Goal: Use online tool/utility: Utilize a website feature to perform a specific function

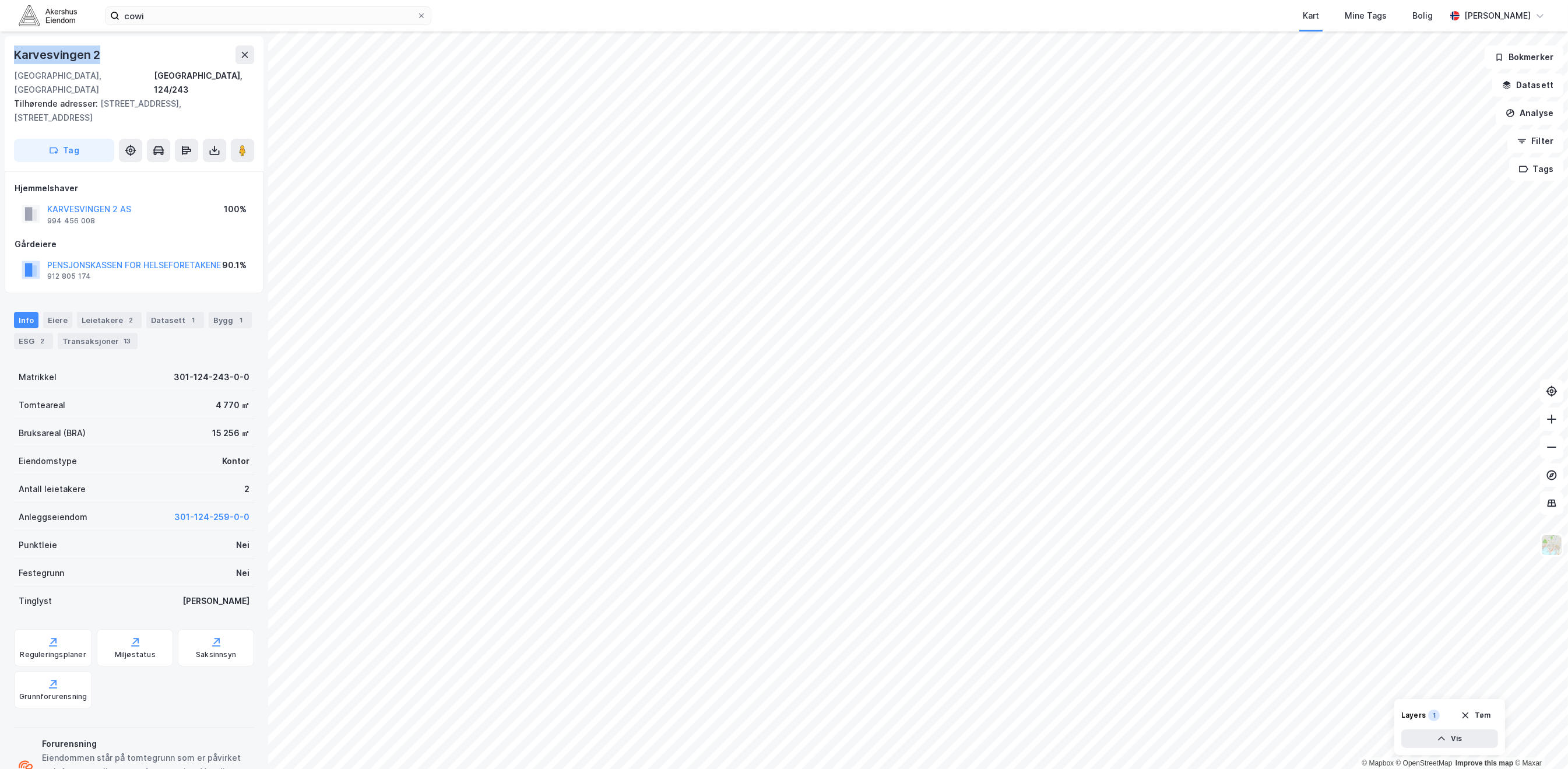
click at [63, 14] on img at bounding box center [48, 16] width 59 height 20
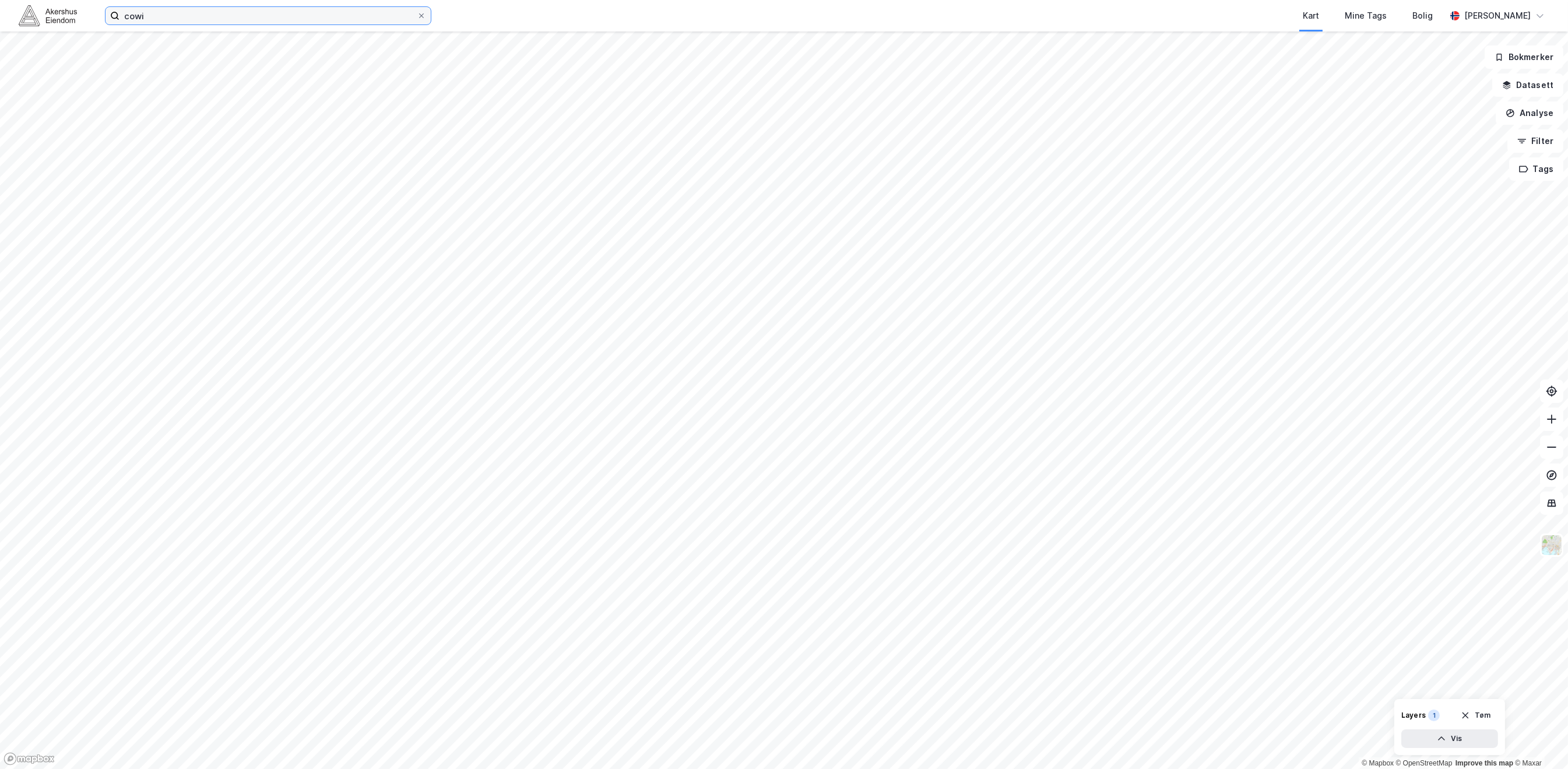
click at [133, 14] on input "cowi" at bounding box center [268, 16] width 297 height 17
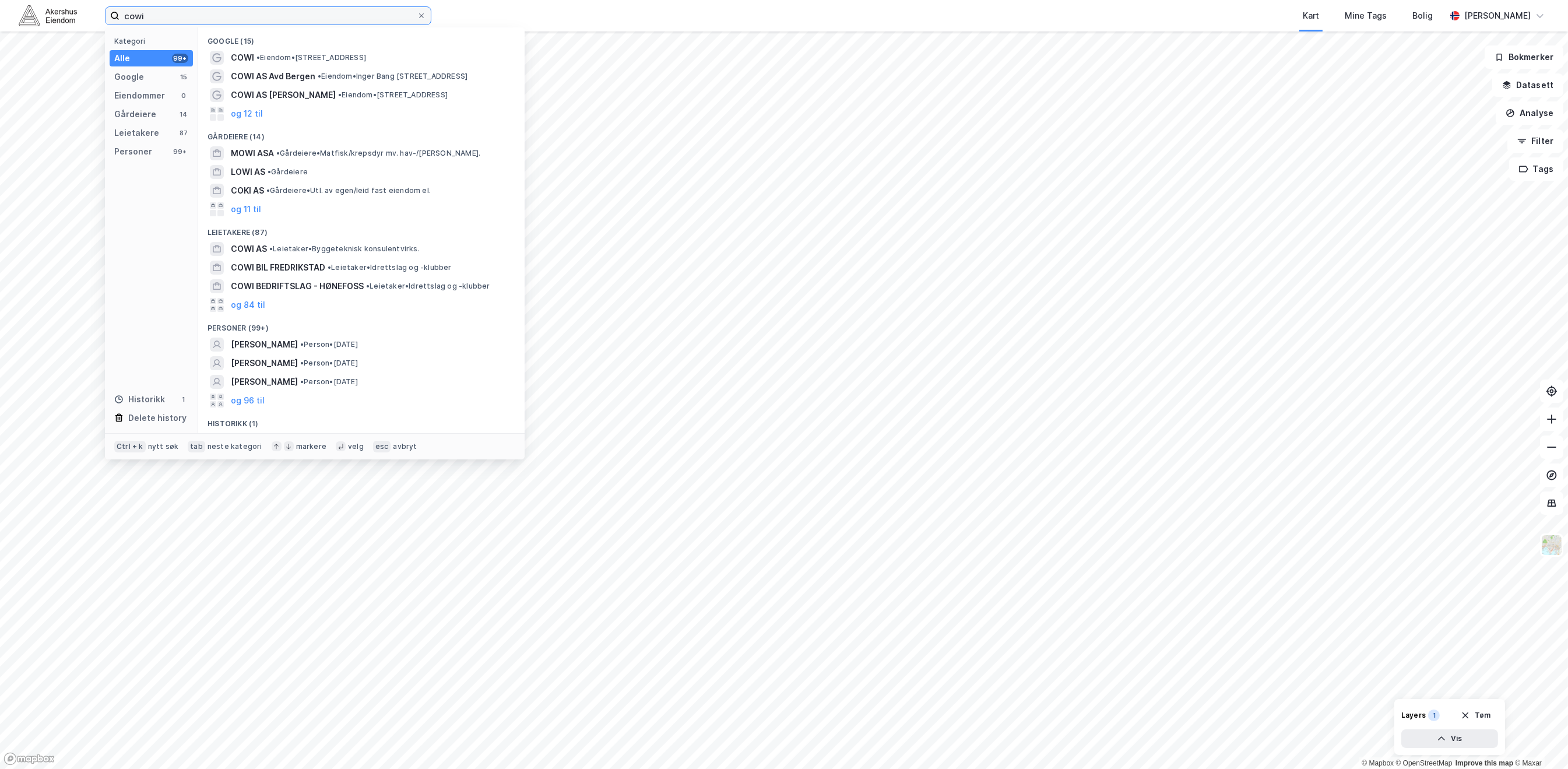
click at [133, 14] on input "cowi" at bounding box center [268, 16] width 297 height 17
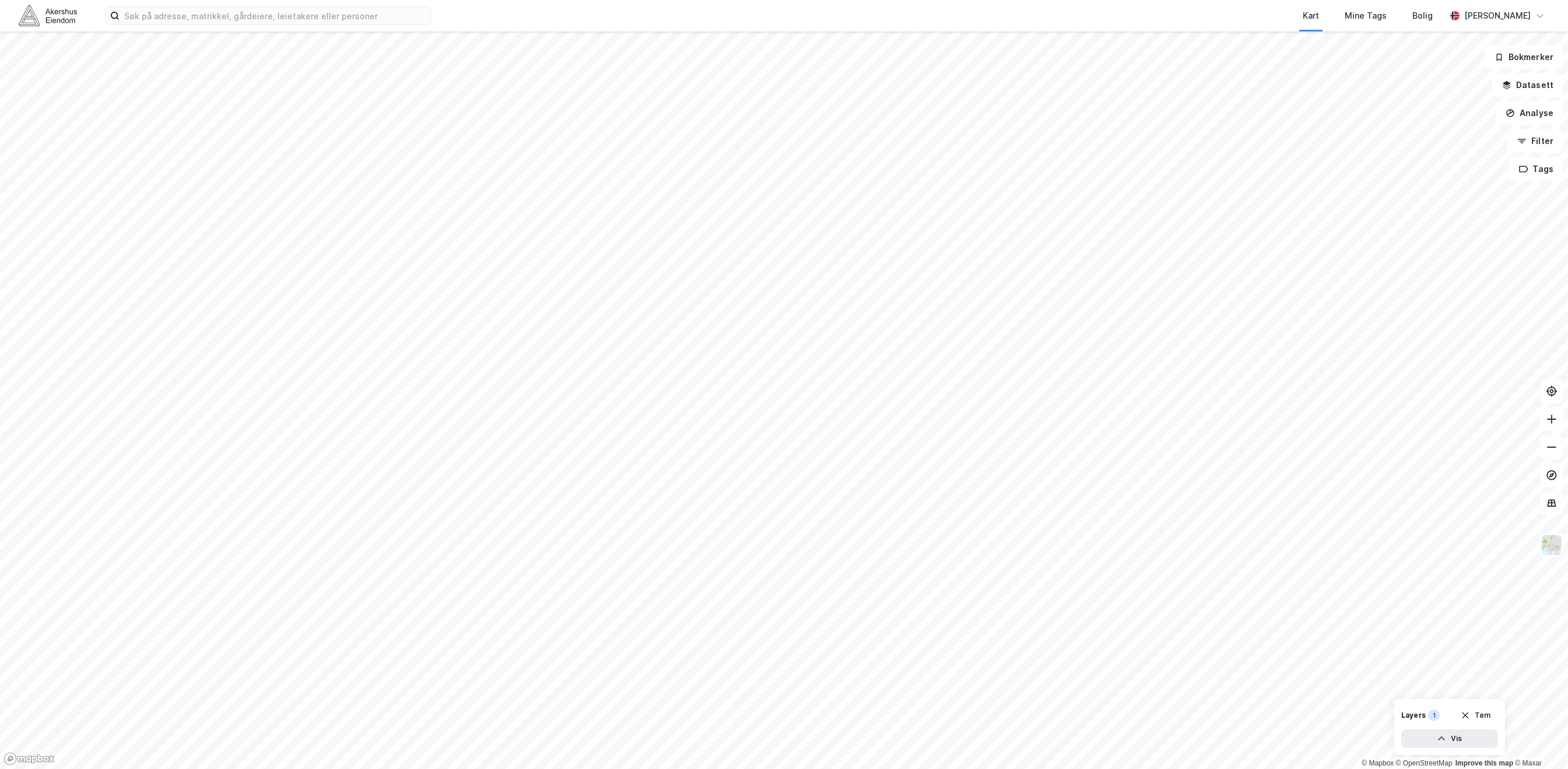
click at [41, 16] on img at bounding box center [48, 16] width 59 height 20
click at [1549, 84] on button "Datasett" at bounding box center [1527, 85] width 71 height 23
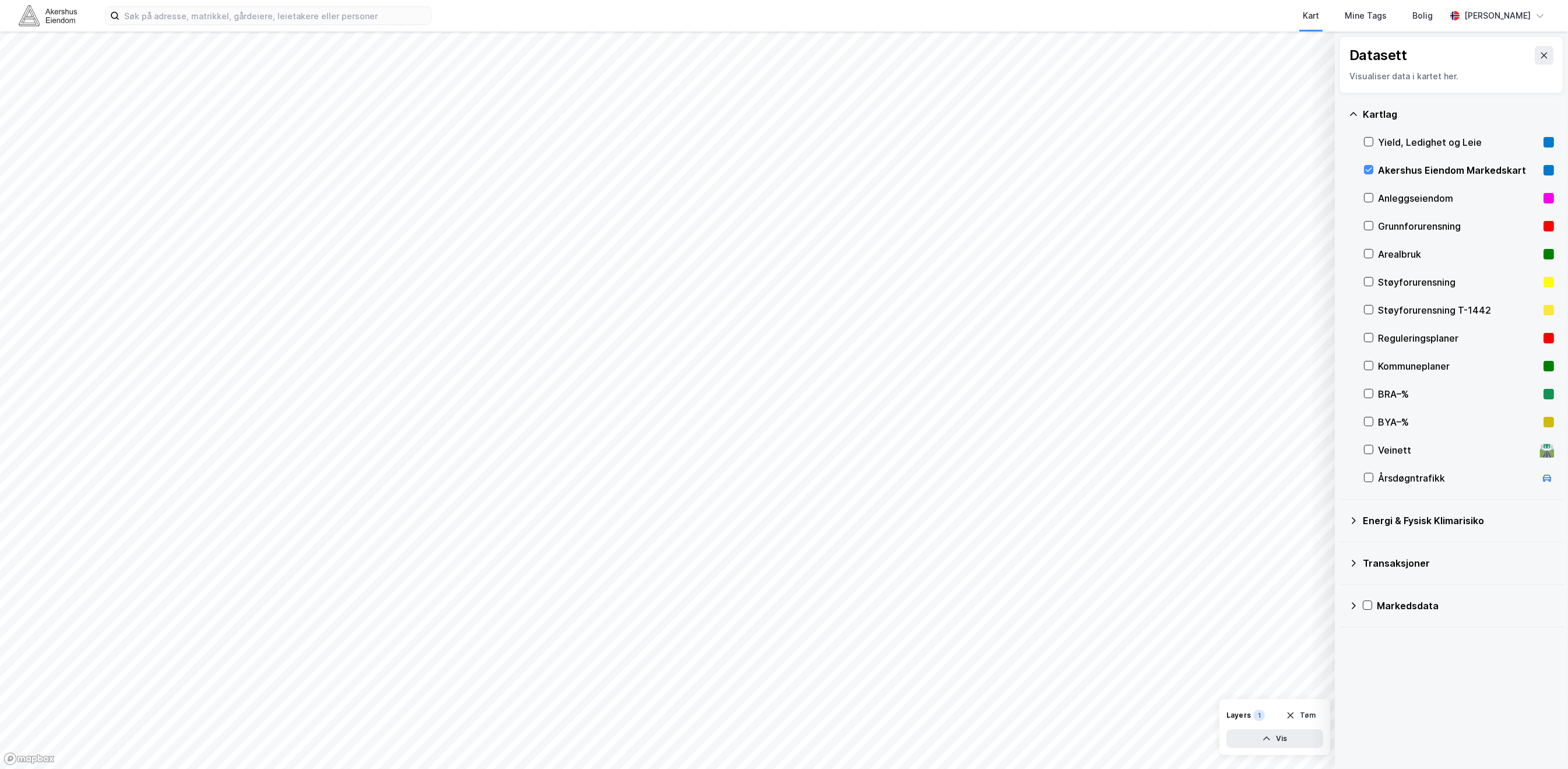
click at [1396, 168] on div "Akershus Eiendom Markedskart" at bounding box center [1459, 170] width 161 height 14
click at [1541, 55] on icon at bounding box center [1545, 55] width 6 height 5
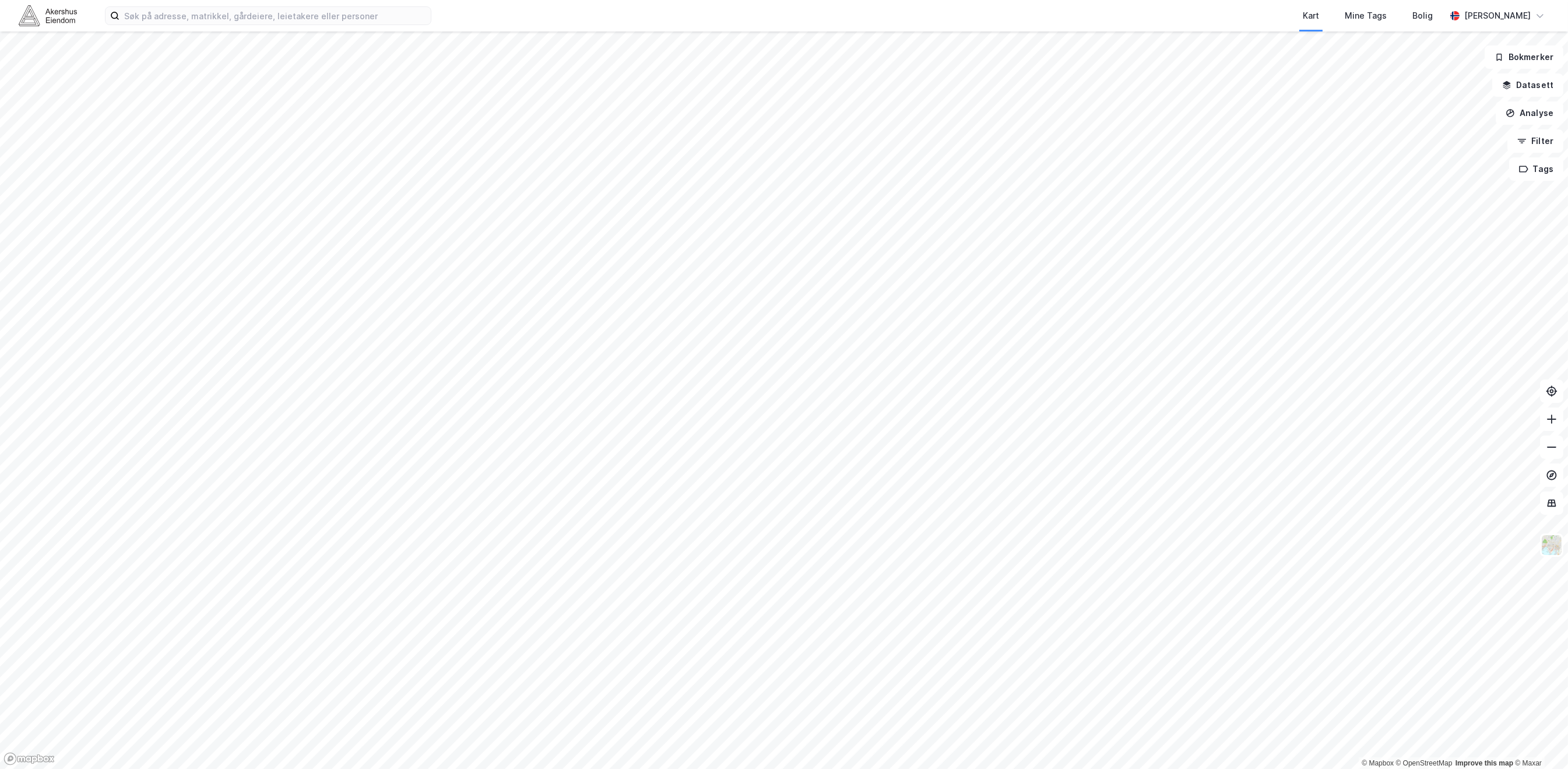
click at [694, 0] on html "Kart Mine Tags Bolig [PERSON_NAME] © Mapbox © OpenStreetMap Improve this map © …" at bounding box center [784, 384] width 1568 height 769
click at [523, 0] on html "Kart Mine Tags Bolig [PERSON_NAME] © Mapbox © OpenStreetMap Improve this map © …" at bounding box center [784, 384] width 1568 height 769
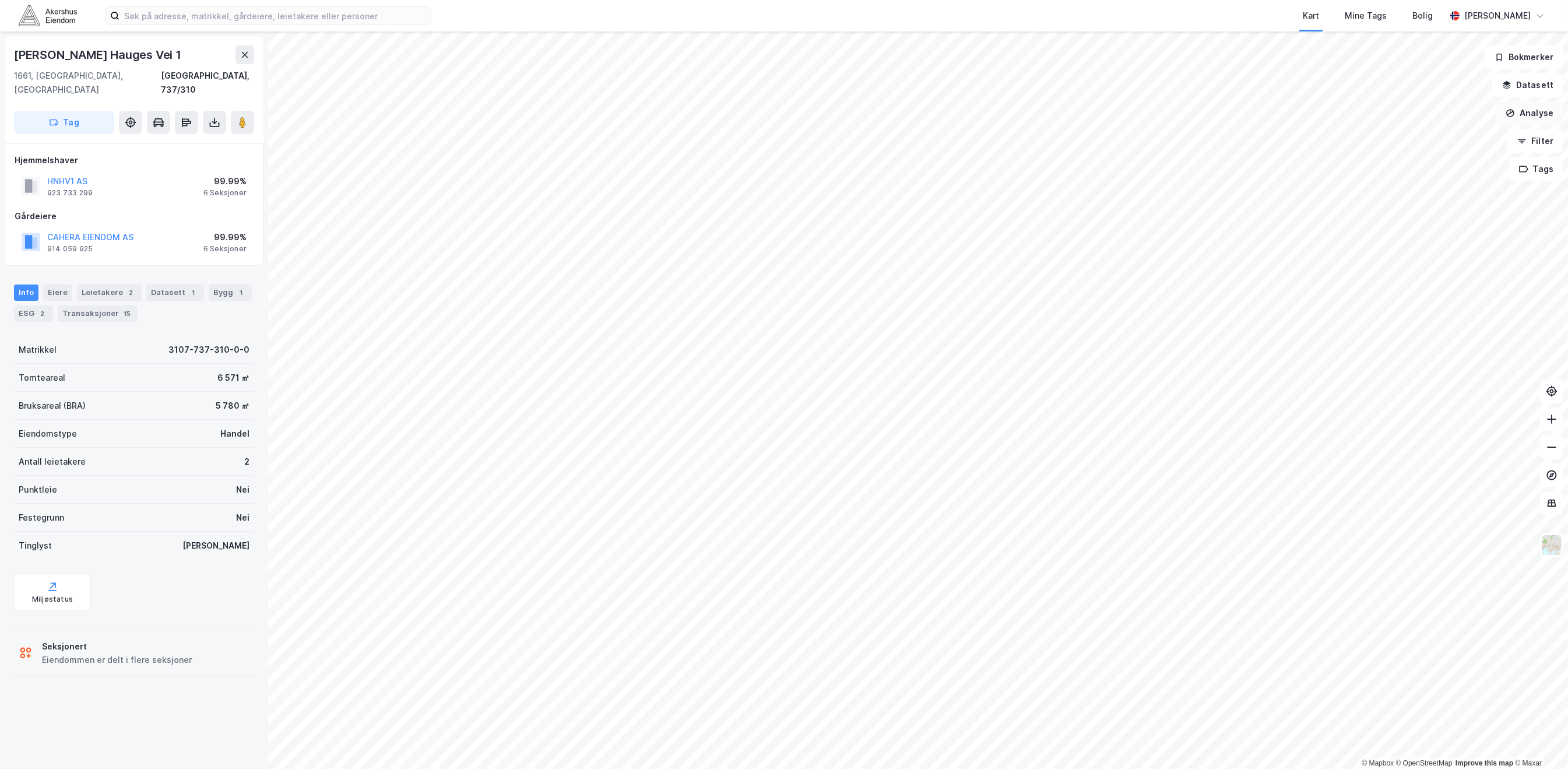
click at [1542, 107] on button "Analyse" at bounding box center [1530, 113] width 68 height 23
click at [186, 116] on icon at bounding box center [187, 122] width 12 height 12
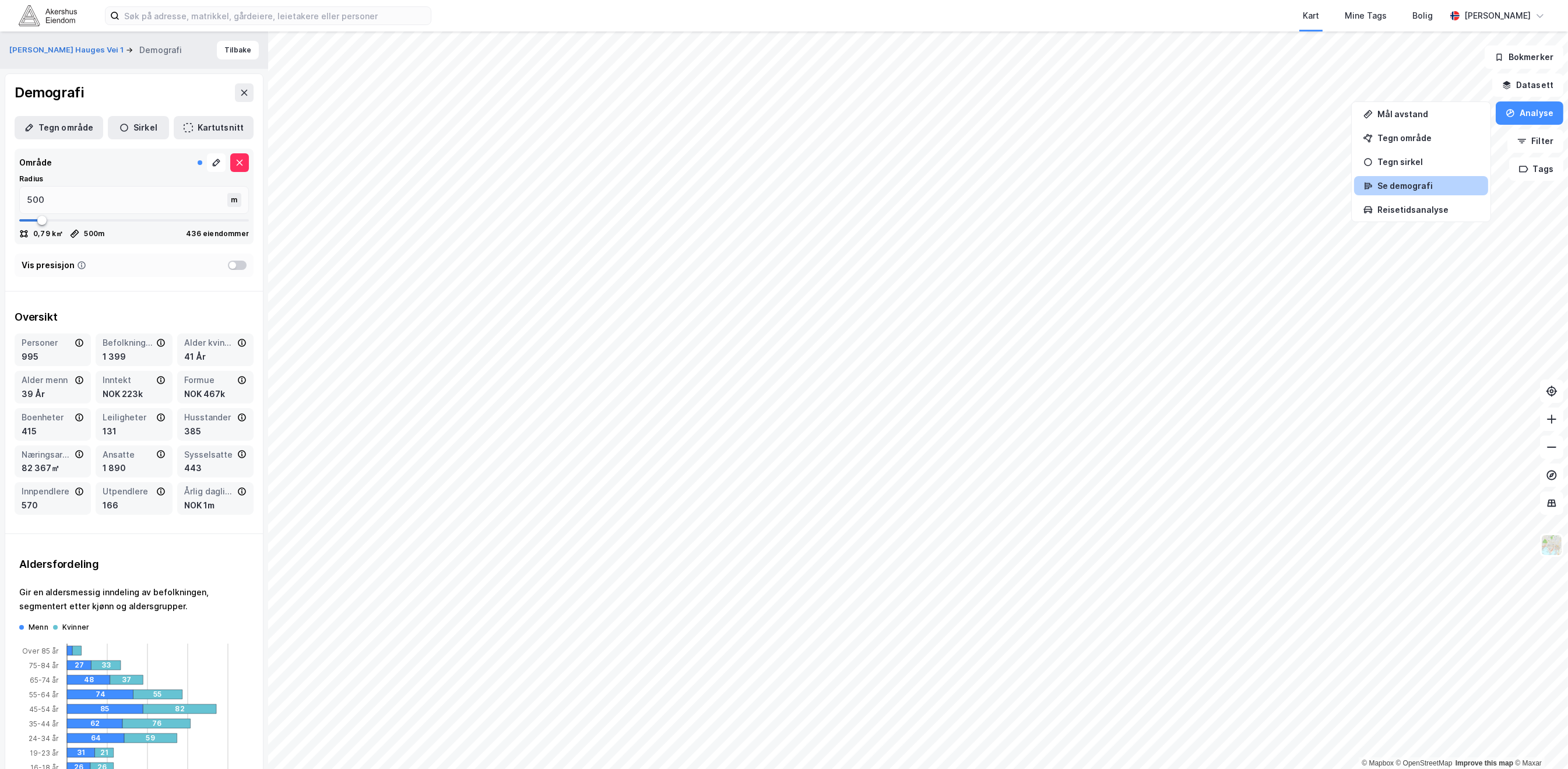
type input "415"
type input "442"
type input "495"
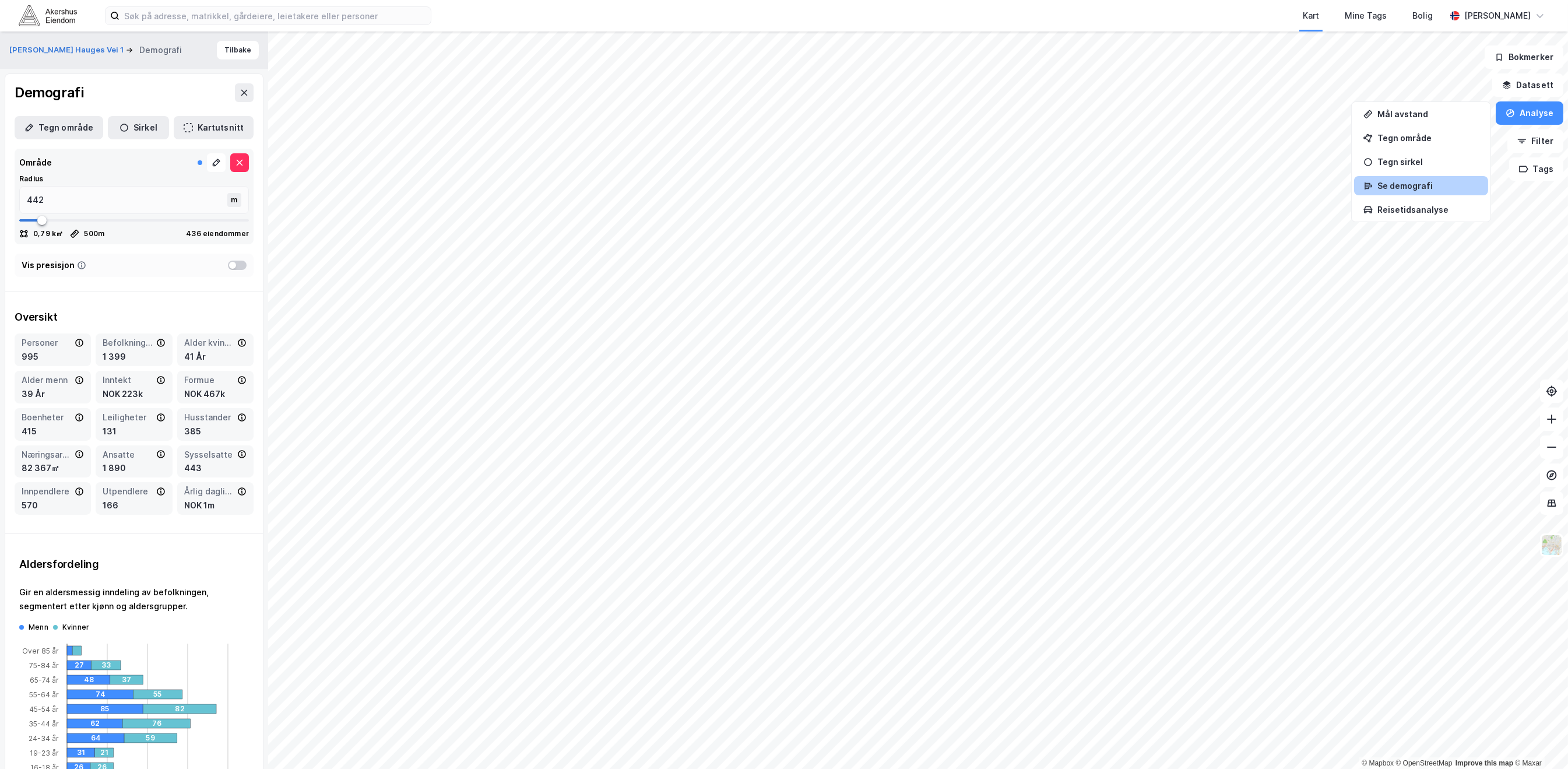
type input "495"
type input "549"
type input "589"
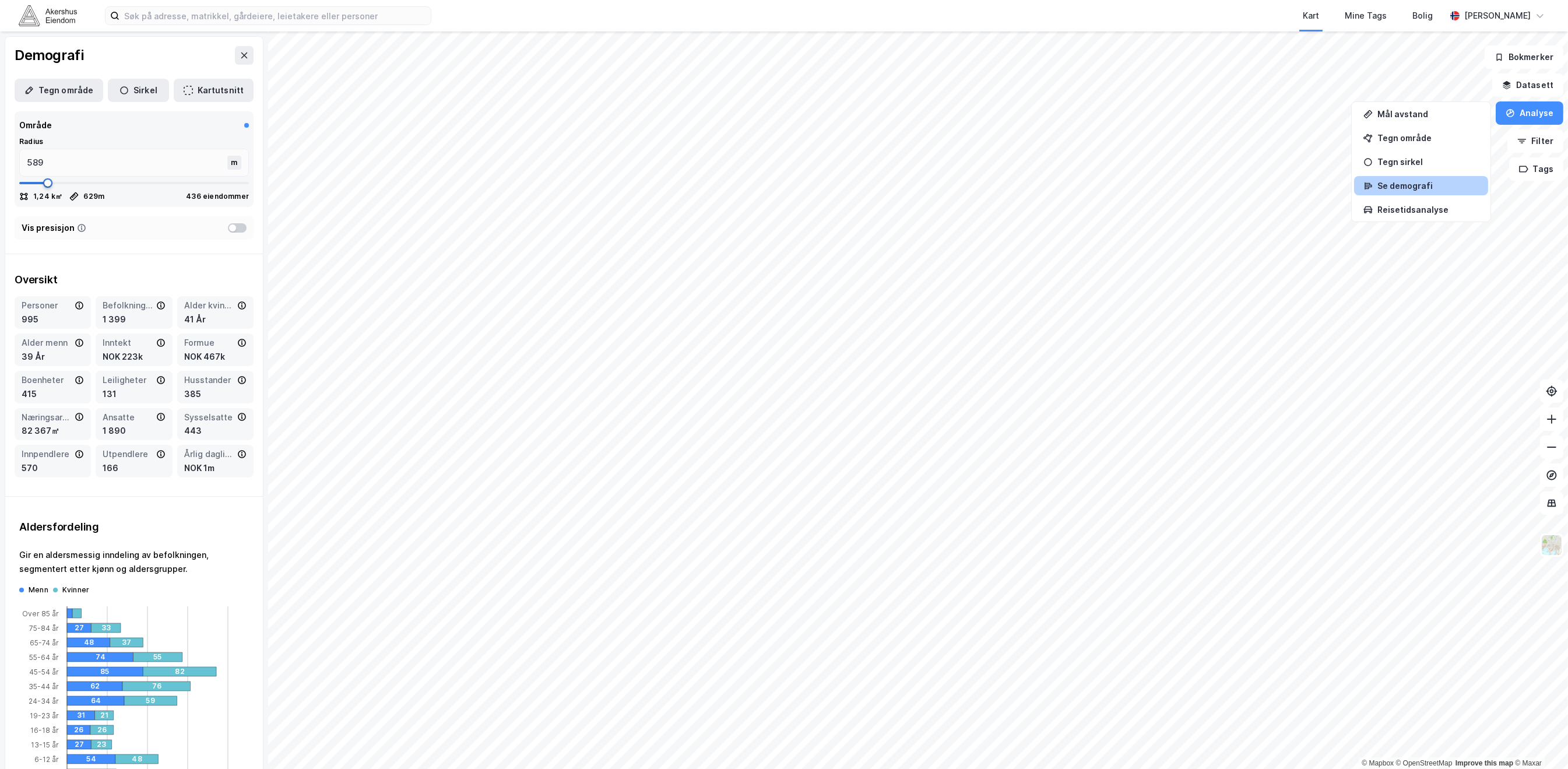
type input "629"
type input "642"
type input "669"
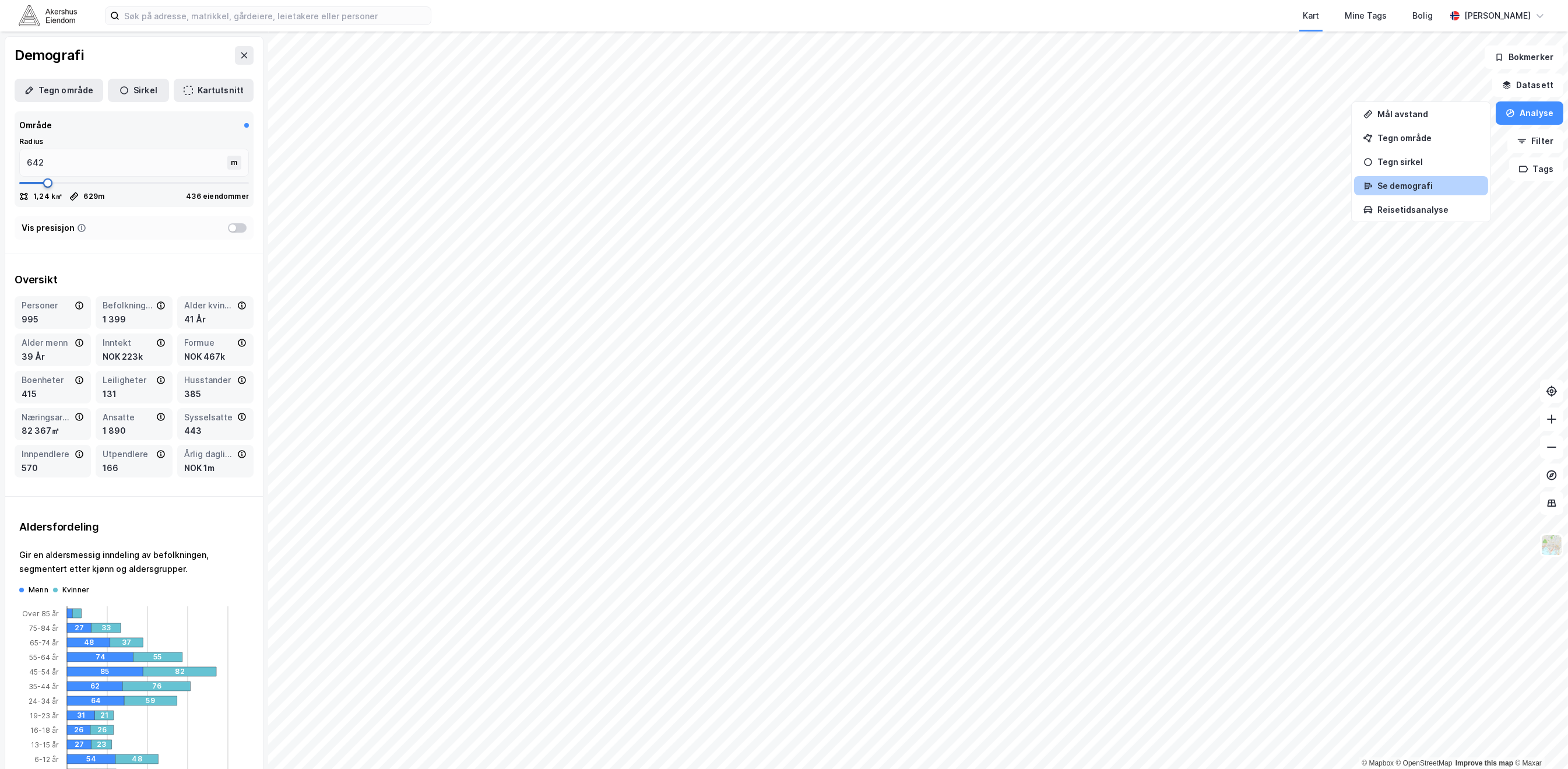
type input "669"
type input "696"
type input "709"
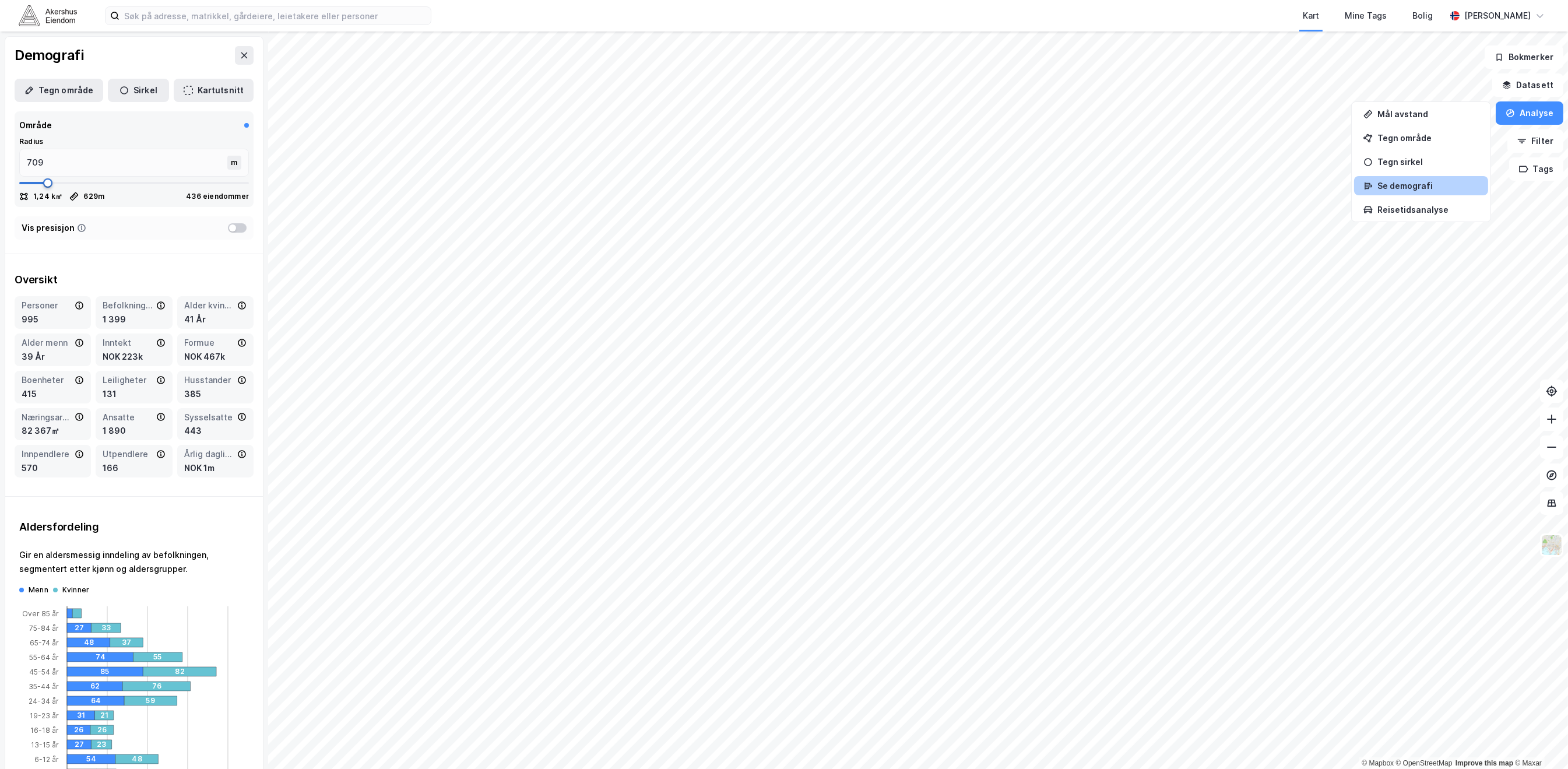
type input "723"
type input "736"
drag, startPoint x: 35, startPoint y: 220, endPoint x: 52, endPoint y: 220, distance: 17.0
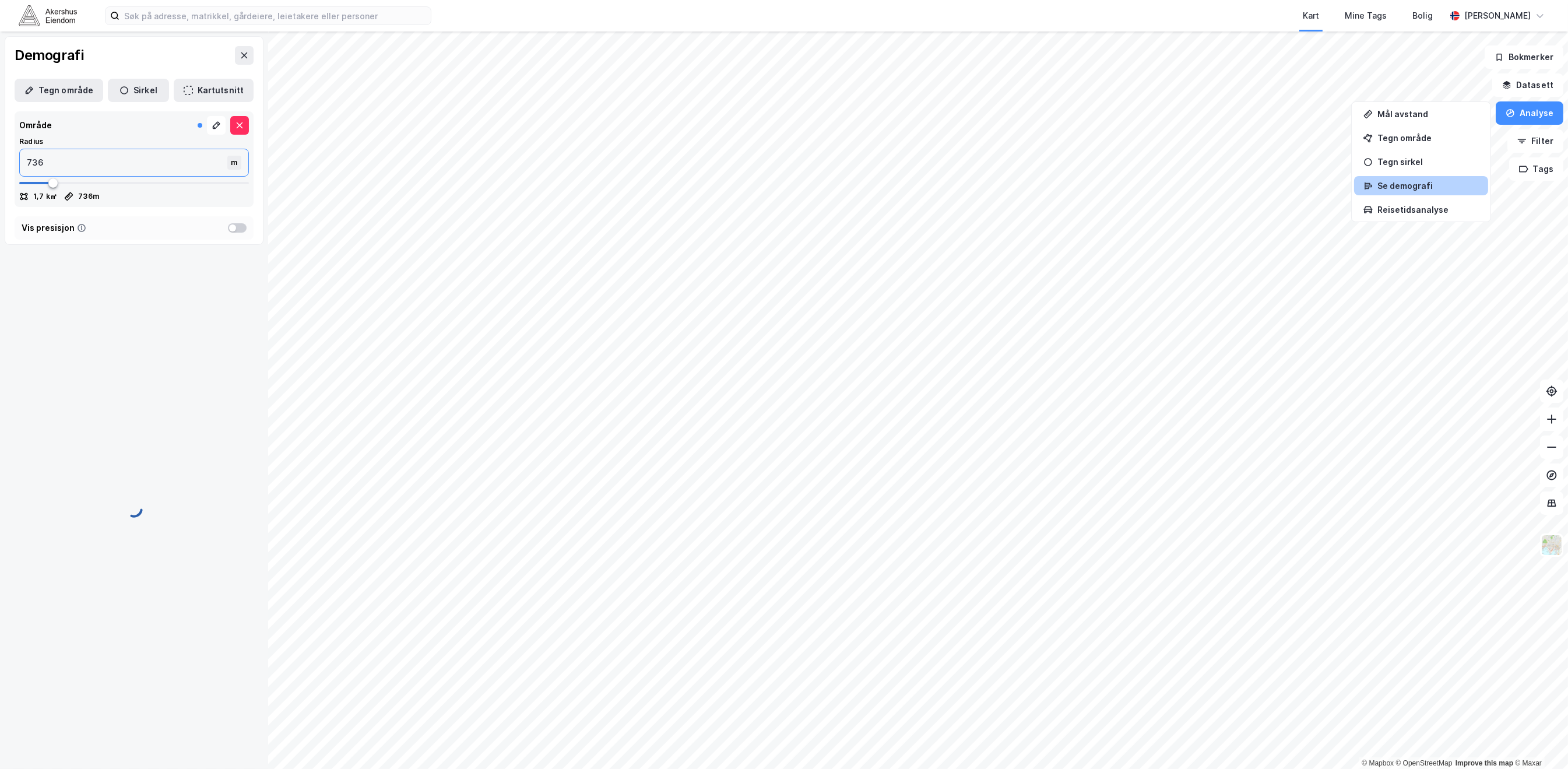
click at [75, 158] on input "736" at bounding box center [124, 162] width 210 height 27
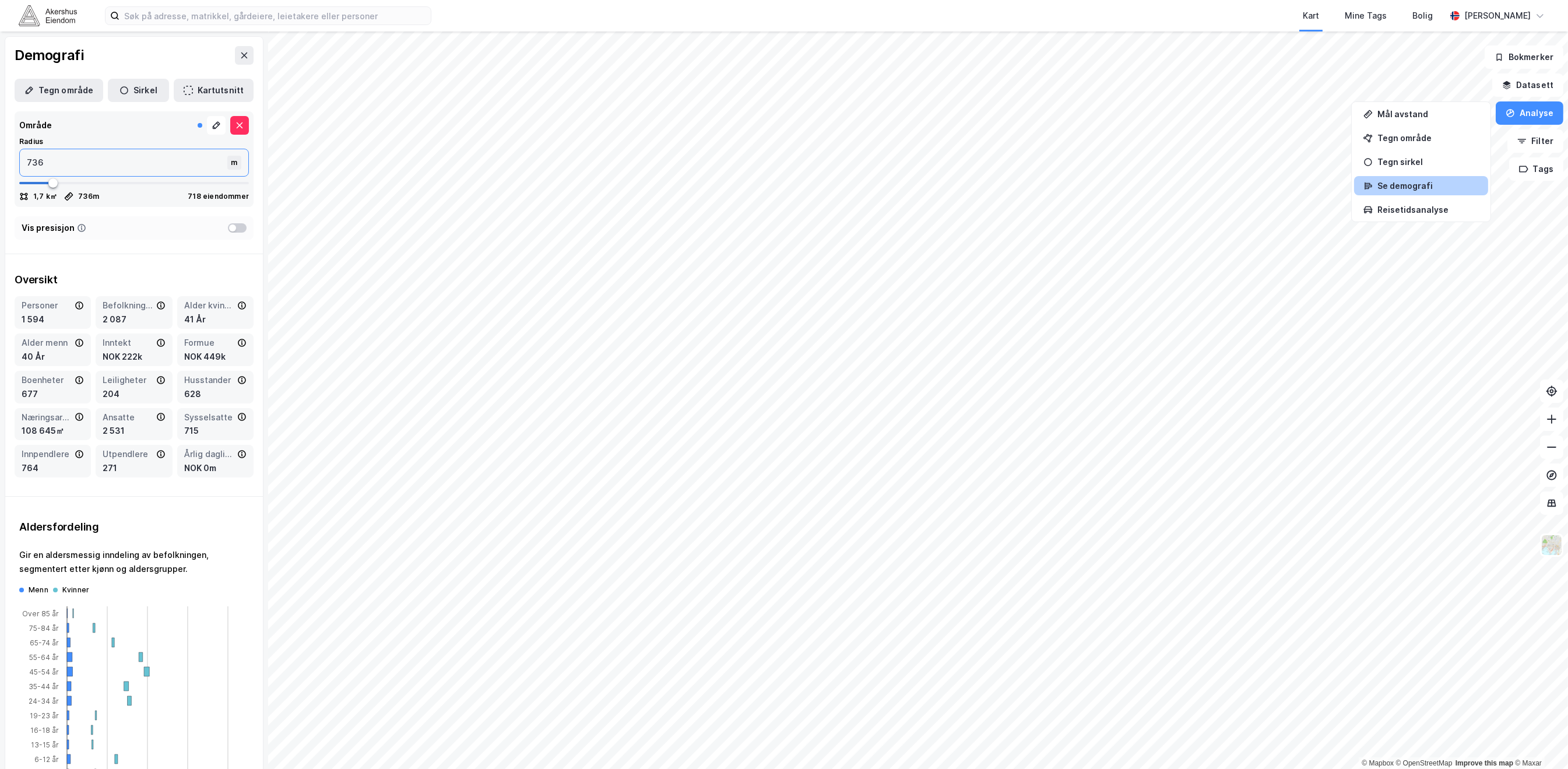
click at [75, 158] on input "736" at bounding box center [124, 162] width 210 height 27
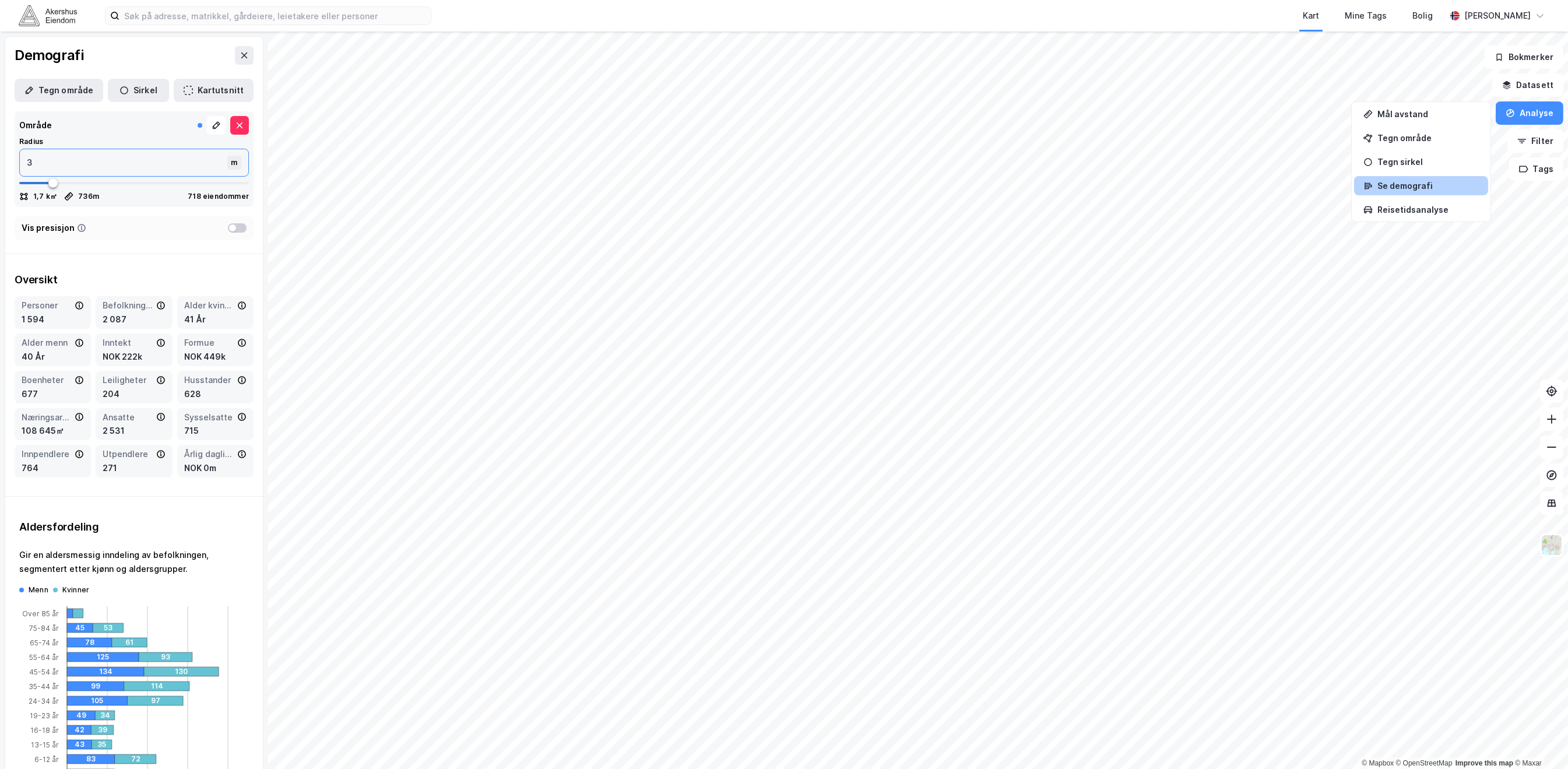
type input "30"
type input "300"
type input "3000"
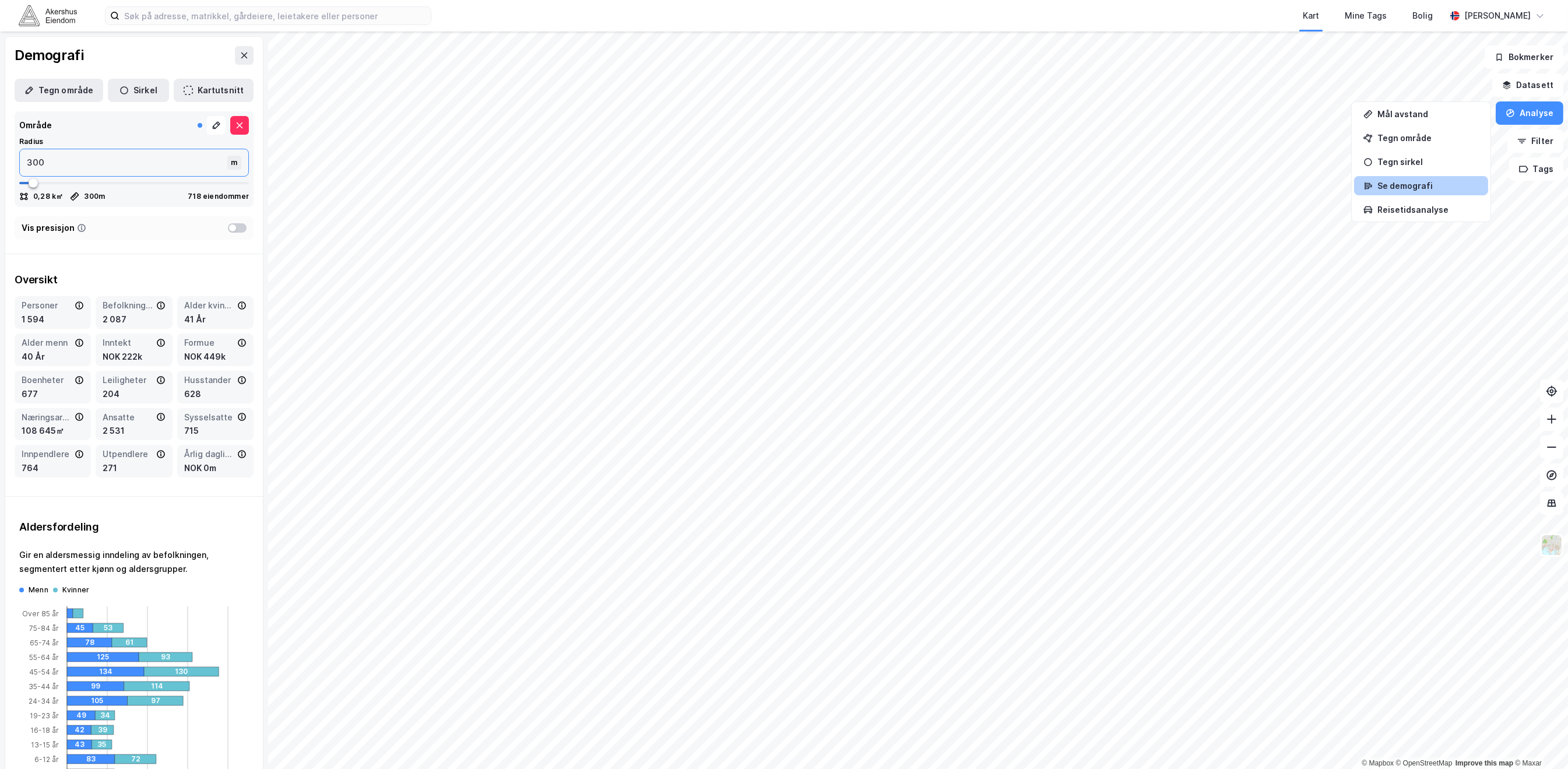
type input "3000"
click at [1553, 110] on button "Analyse" at bounding box center [1530, 113] width 68 height 23
click at [108, 166] on input "3000" at bounding box center [124, 162] width 210 height 27
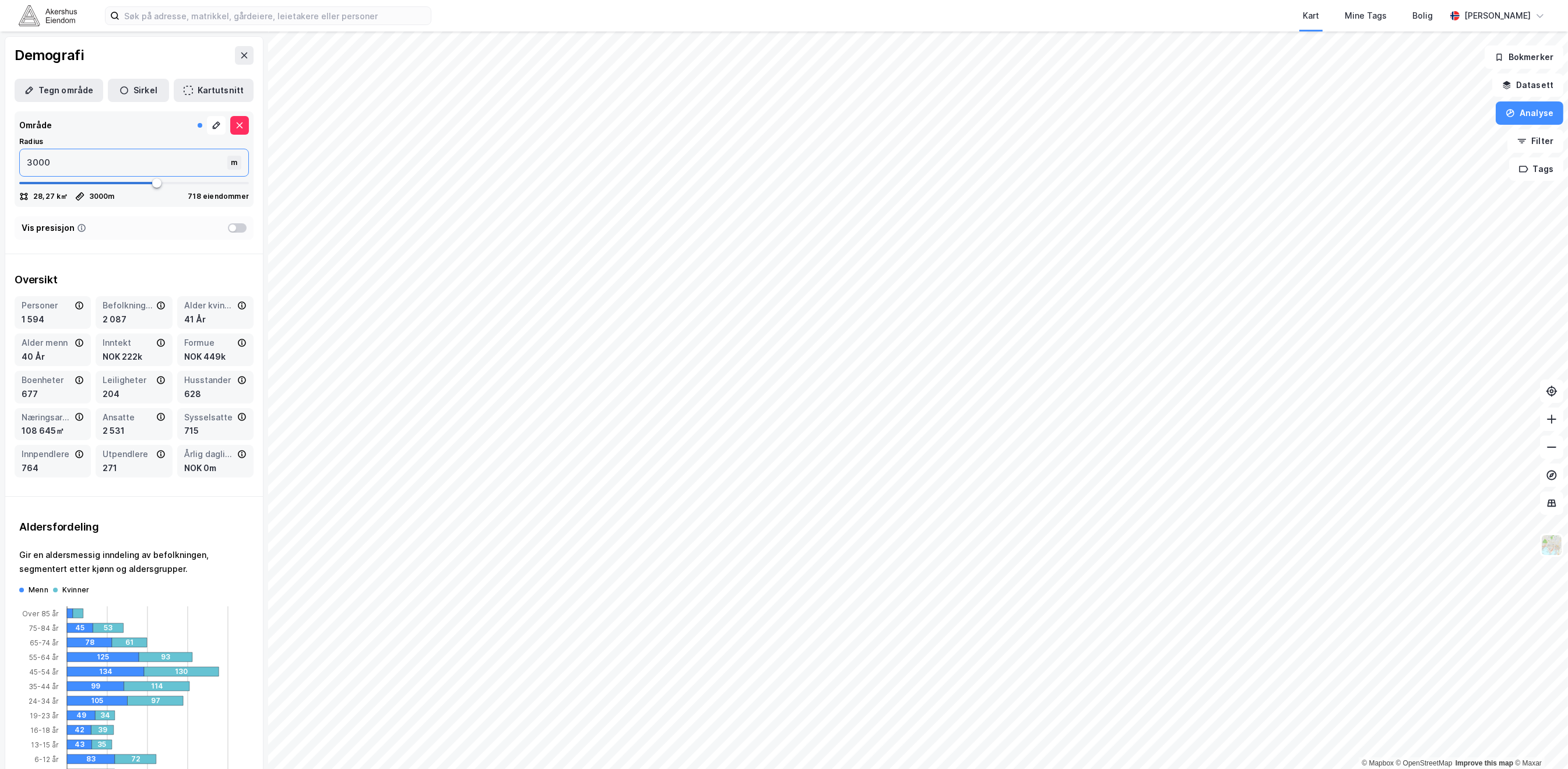
type input "2"
type input "25"
type input "250"
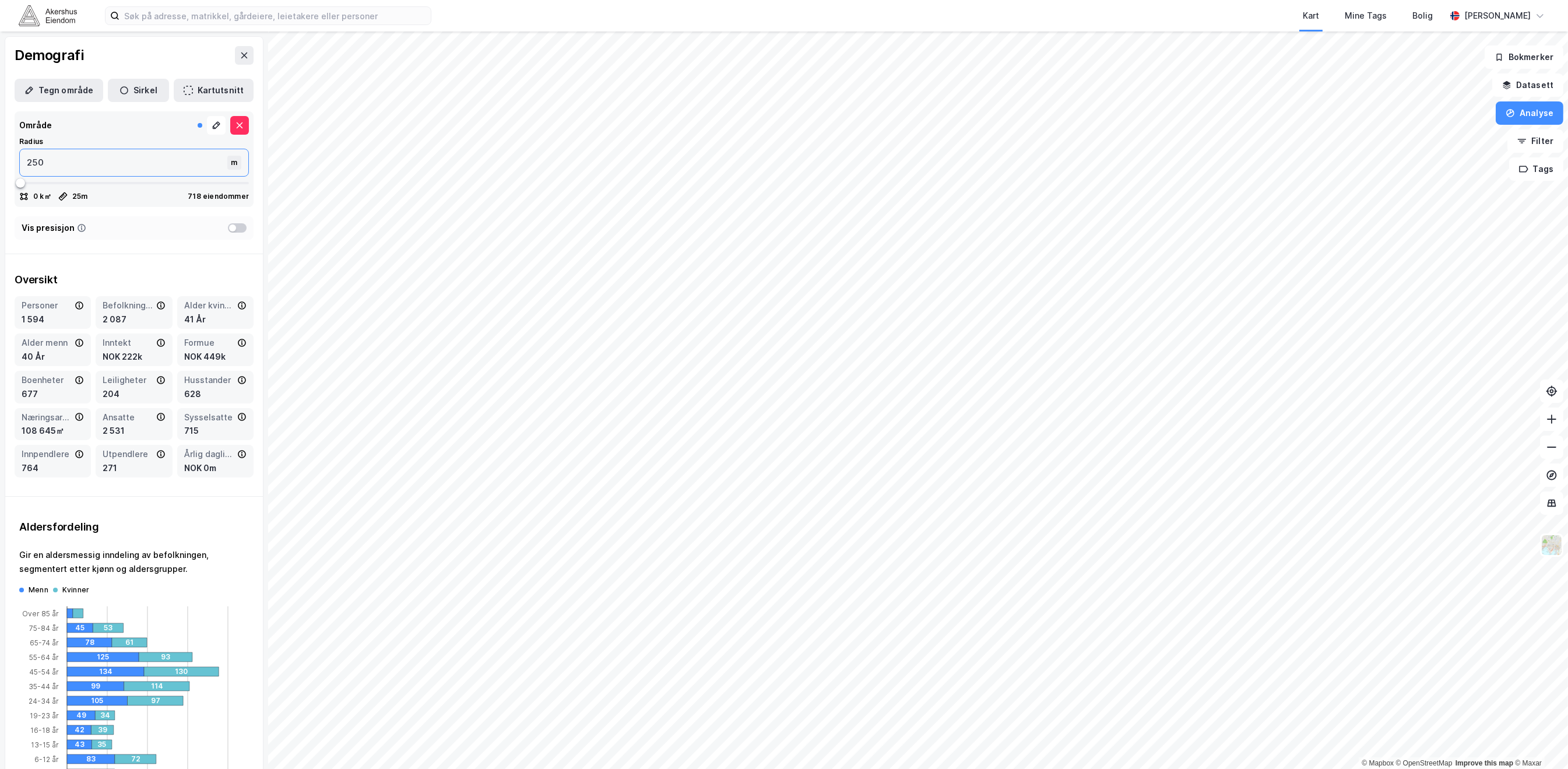
type input "250"
type input "2500"
click at [178, 279] on div "Oversikt" at bounding box center [134, 280] width 239 height 14
